Goal: Information Seeking & Learning: Learn about a topic

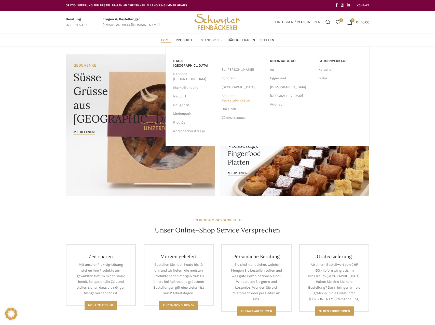
click at [235, 98] on link "Schuppis Backstubenbistro" at bounding box center [243, 98] width 43 height 13
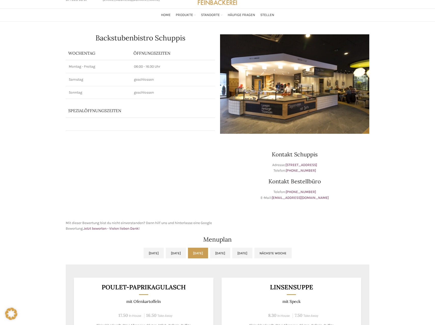
scroll to position [25, 0]
click at [230, 250] on link "[DATE]" at bounding box center [220, 253] width 20 height 11
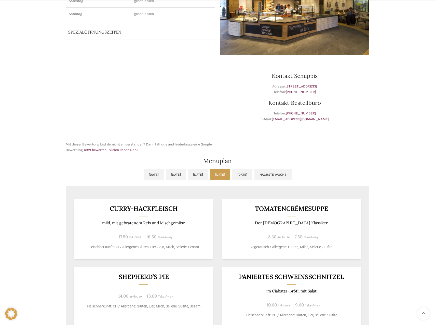
scroll to position [105, 0]
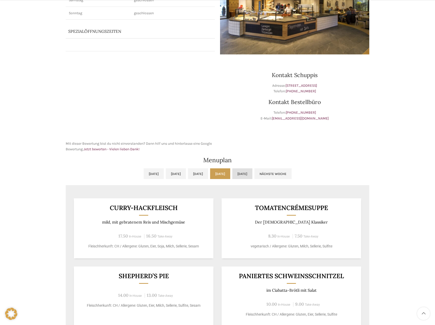
click at [252, 176] on link "[DATE]" at bounding box center [242, 174] width 20 height 11
click at [230, 176] on link "[DATE]" at bounding box center [220, 174] width 20 height 11
click at [252, 172] on link "[DATE]" at bounding box center [242, 174] width 20 height 11
click at [230, 173] on link "[DATE]" at bounding box center [220, 174] width 20 height 11
click at [311, 167] on div "[DATE] [DATE] [DATE] [DATE] [DATE] Nächste Woche Vorige Woche [DATE] [DATE] [DA…" at bounding box center [217, 311] width 309 height 290
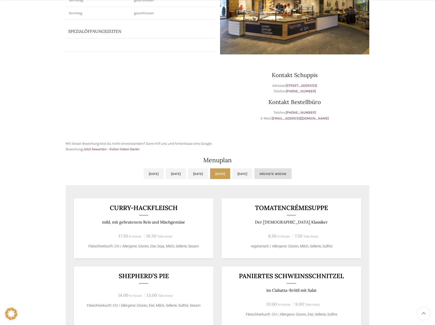
click at [292, 174] on link "Nächste Woche" at bounding box center [272, 174] width 37 height 11
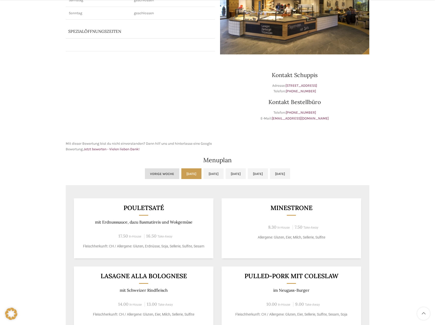
click at [145, 174] on link "Vorige Woche" at bounding box center [162, 174] width 34 height 11
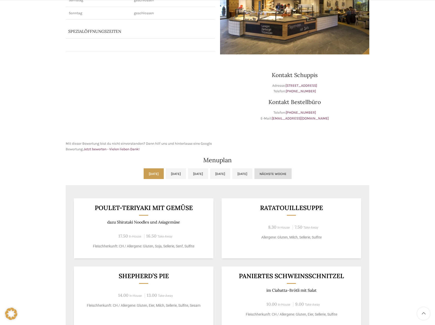
click at [292, 169] on link "Nächste Woche" at bounding box center [272, 174] width 37 height 11
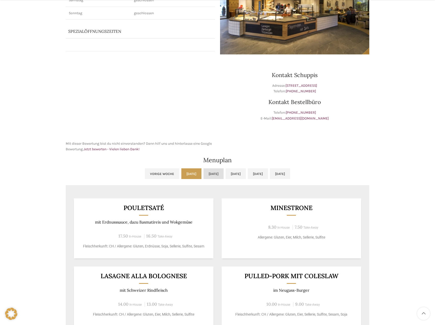
click at [208, 173] on link "[DATE]" at bounding box center [213, 174] width 20 height 11
click at [241, 171] on link "[DATE]" at bounding box center [236, 174] width 20 height 11
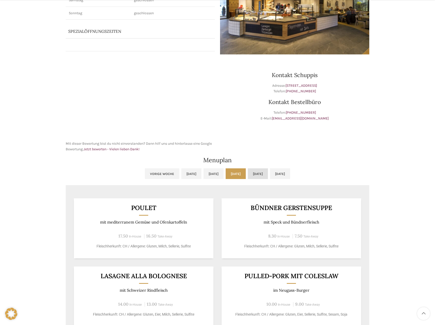
click at [268, 174] on link "[DATE]" at bounding box center [258, 174] width 20 height 11
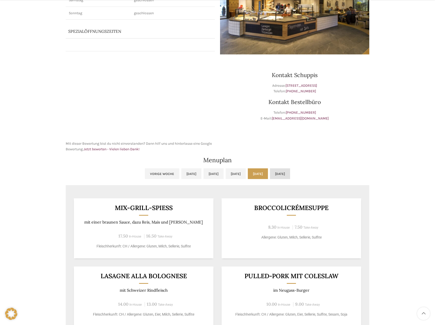
click at [290, 179] on link "[DATE]" at bounding box center [280, 174] width 20 height 11
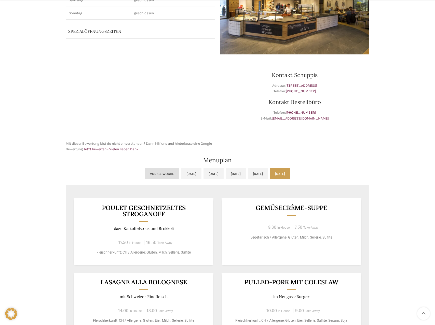
click at [145, 178] on link "Vorige Woche" at bounding box center [162, 174] width 34 height 11
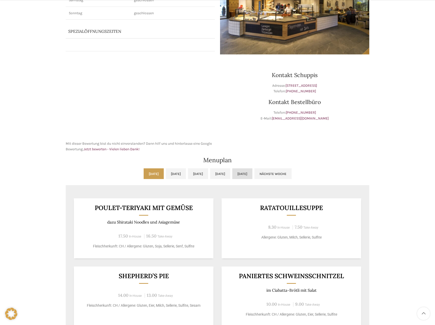
click at [252, 170] on link "[DATE]" at bounding box center [242, 174] width 20 height 11
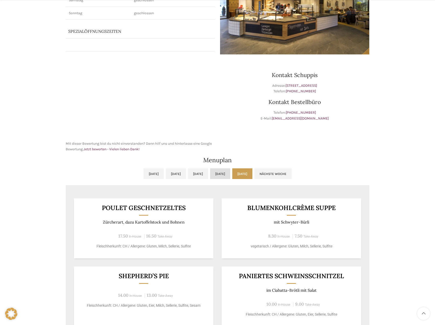
click at [230, 173] on link "[DATE]" at bounding box center [220, 174] width 20 height 11
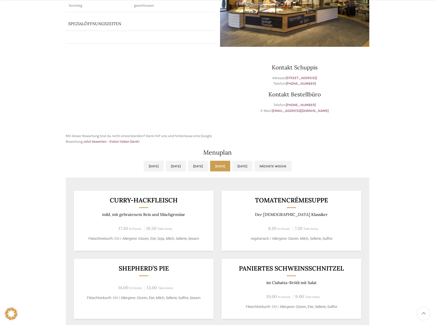
scroll to position [114, 0]
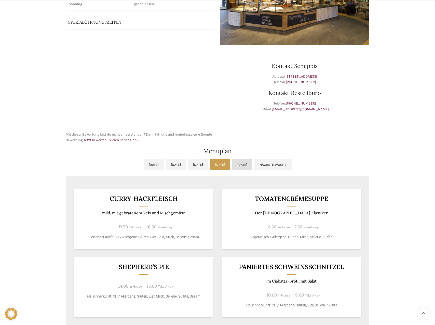
click at [252, 166] on link "[DATE]" at bounding box center [242, 164] width 20 height 11
click at [227, 167] on link "[DATE]" at bounding box center [220, 164] width 20 height 11
click at [108, 192] on div "Curry-Hackfleisch mild, mit gebratenem Reis und Mischgemüse 17.50 In-House 16.5…" at bounding box center [144, 219] width 140 height 60
drag, startPoint x: 108, startPoint y: 194, endPoint x: 193, endPoint y: 197, distance: 84.6
click at [193, 197] on div "Curry-Hackfleisch mild, mit gebratenem Reis und Mischgemüse 17.50 In-House 16.5…" at bounding box center [144, 219] width 140 height 60
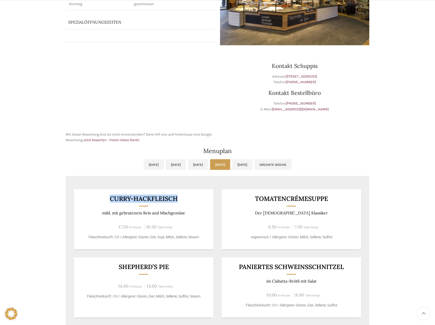
copy h3 "Curry-Hackfleisch"
